Goal: Use online tool/utility

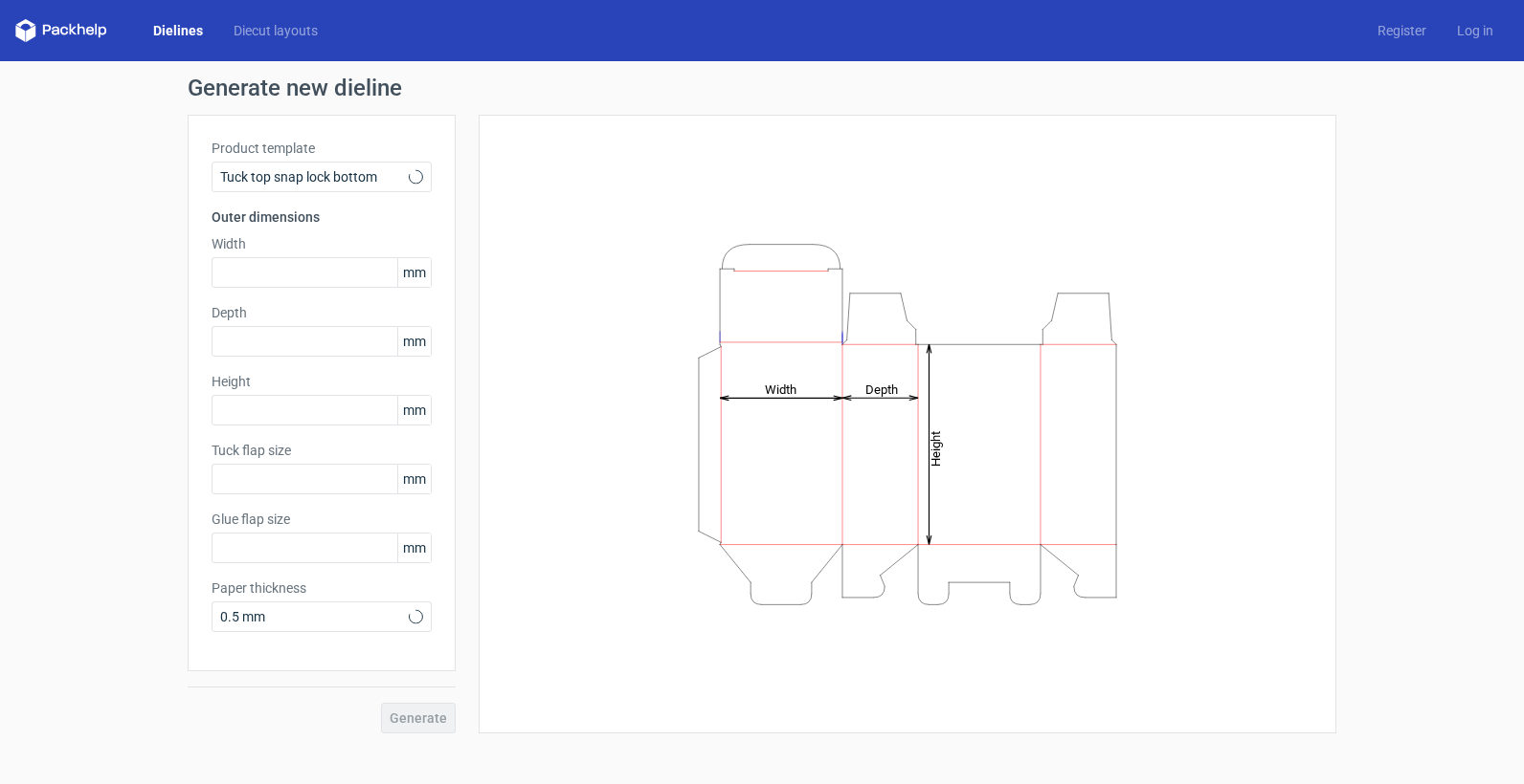
type input "15"
type input "10"
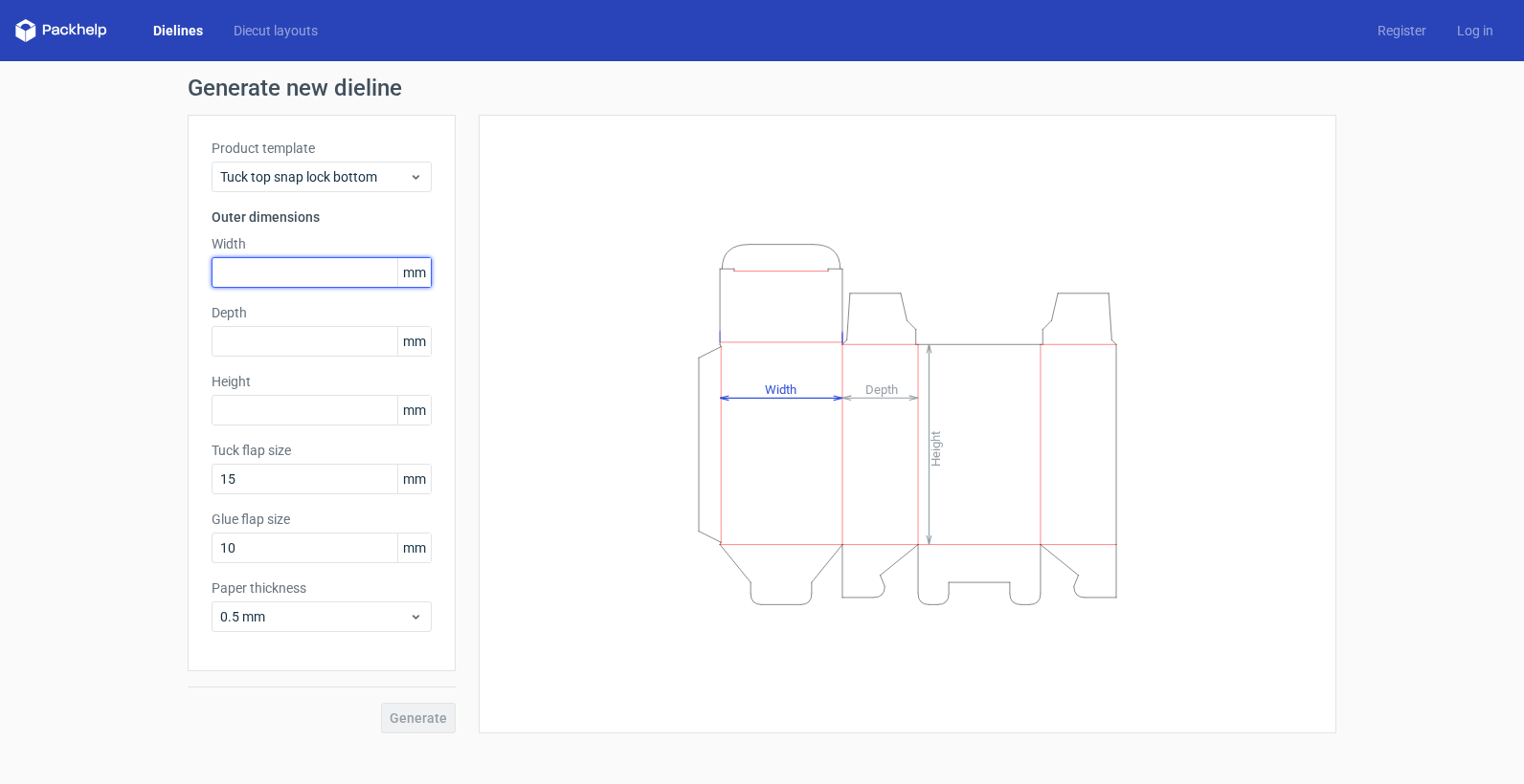
click at [252, 272] on input "text" at bounding box center [322, 272] width 220 height 31
click at [418, 277] on span "mm" at bounding box center [414, 272] width 34 height 29
click at [346, 274] on input "text" at bounding box center [322, 272] width 220 height 31
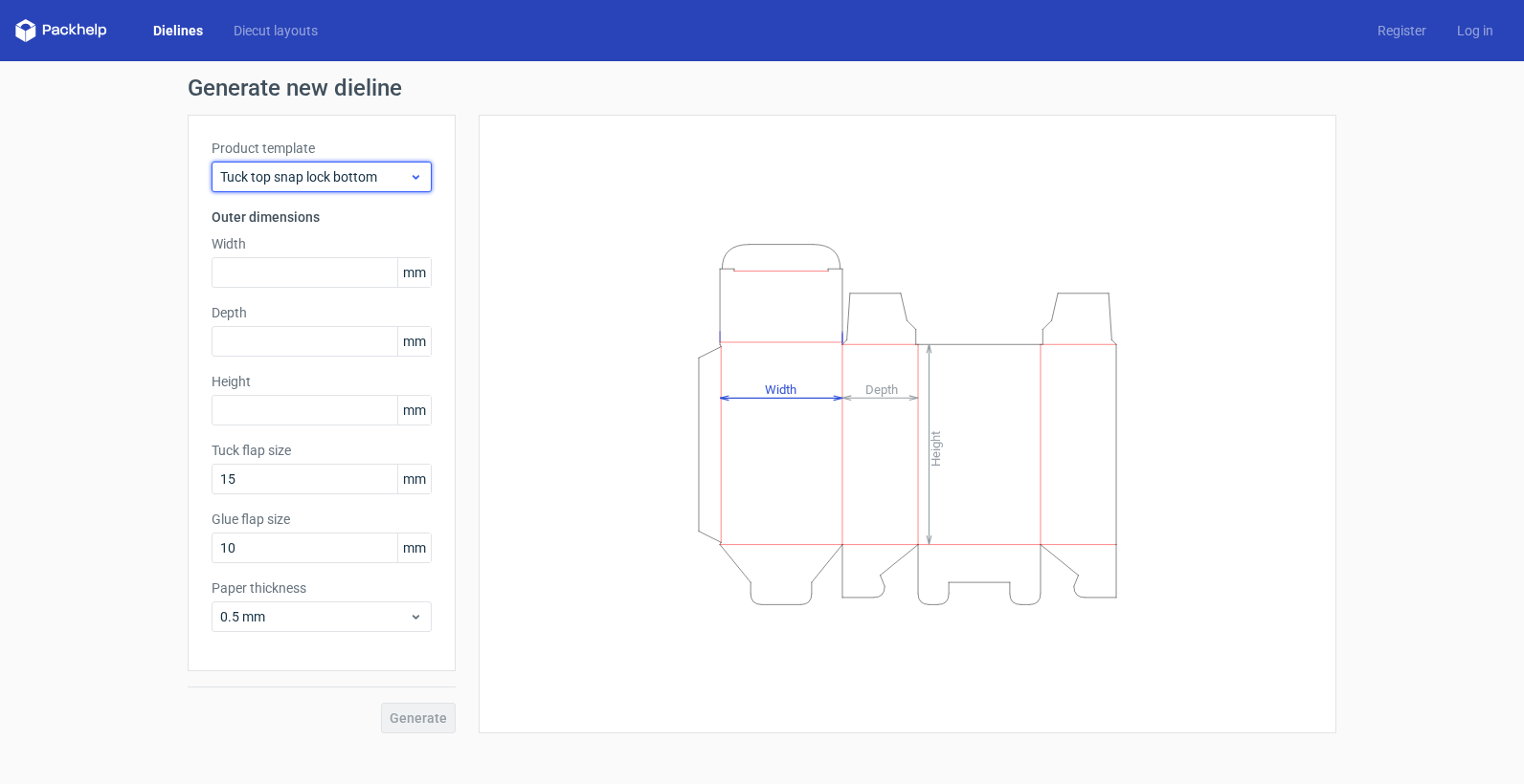
click at [359, 181] on span "Tuck top snap lock bottom" at bounding box center [315, 177] width 189 height 19
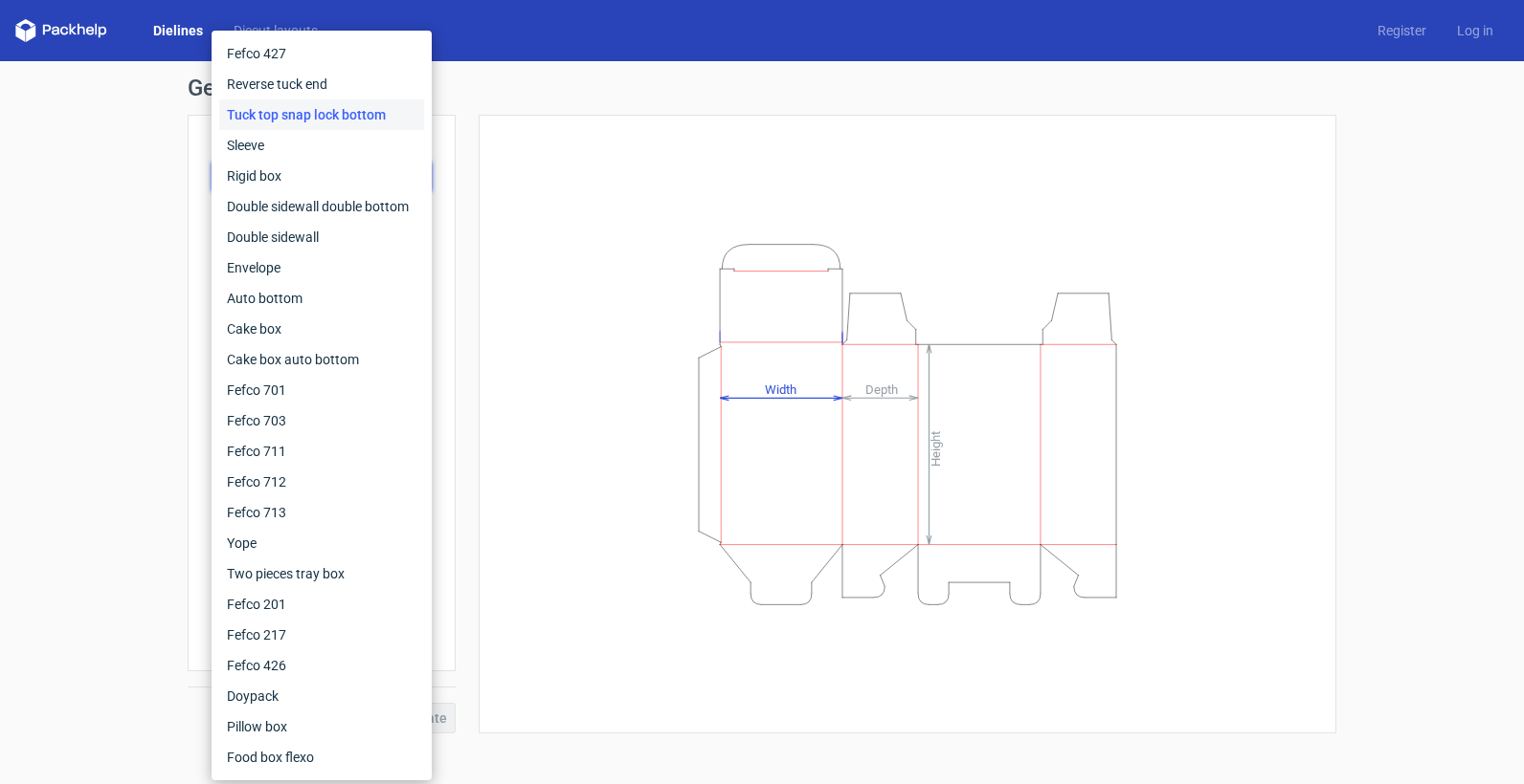
click at [732, 189] on div "Height Depth Width" at bounding box center [906, 424] width 809 height 571
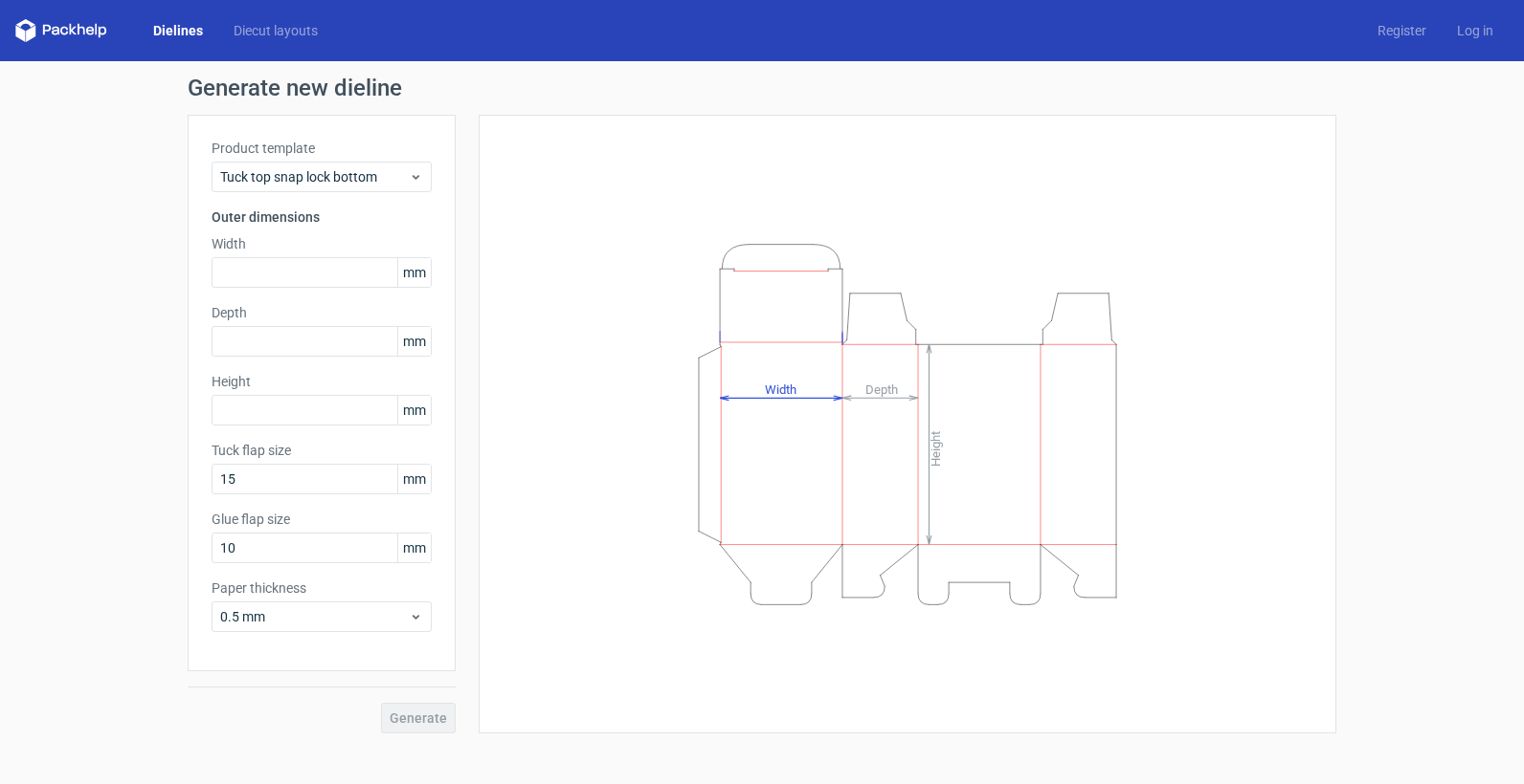
drag, startPoint x: 632, startPoint y: 343, endPoint x: 558, endPoint y: 414, distance: 102.6
click at [630, 347] on icon "Height Depth Width" at bounding box center [907, 425] width 574 height 383
click at [344, 273] on input "text" at bounding box center [322, 272] width 220 height 31
